Goal: Obtain resource: Download file/media

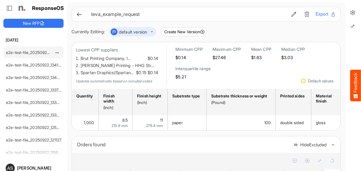
click at [52, 50] on link "e2e-test-file_20250922_163414" at bounding box center [34, 52] width 57 height 5
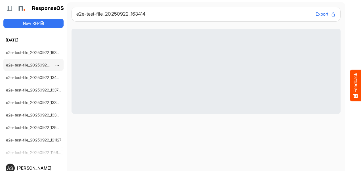
click at [48, 64] on link "e2e-test-file_20250922_134123" at bounding box center [34, 64] width 57 height 5
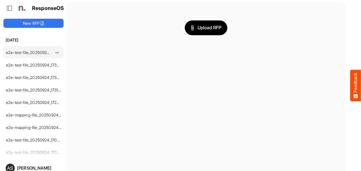
click at [32, 54] on div "e2e-test-file_20250924_173651" at bounding box center [29, 51] width 50 height 11
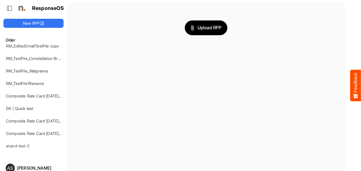
scroll to position [976, 0]
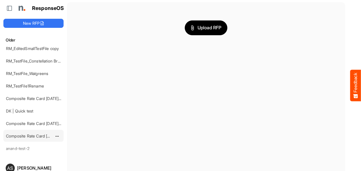
click at [36, 133] on link "Composite Rate Card May 15_smaller" at bounding box center [39, 135] width 67 height 5
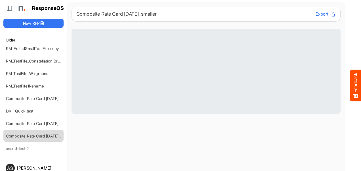
click at [315, 14] on button "Export" at bounding box center [325, 13] width 20 height 7
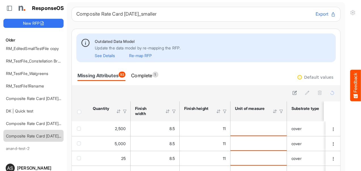
click at [315, 13] on button "Export" at bounding box center [325, 13] width 20 height 7
